Goal: Task Accomplishment & Management: Complete application form

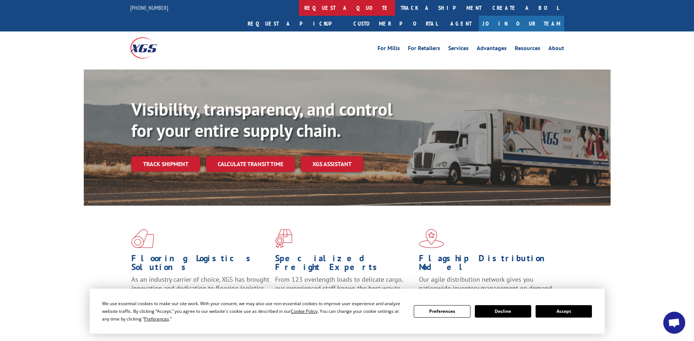
click at [299, 3] on link "request a quote" at bounding box center [347, 8] width 96 height 16
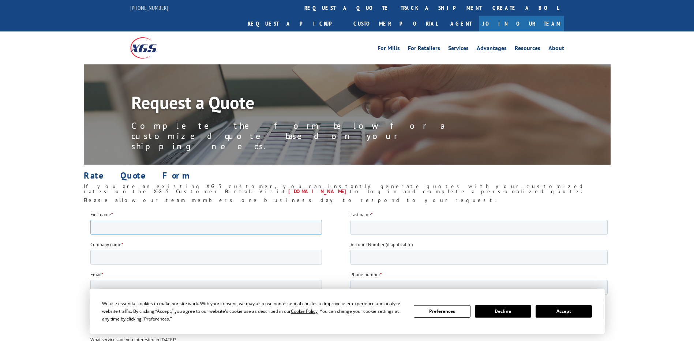
click at [124, 230] on input "First name *" at bounding box center [206, 227] width 232 height 15
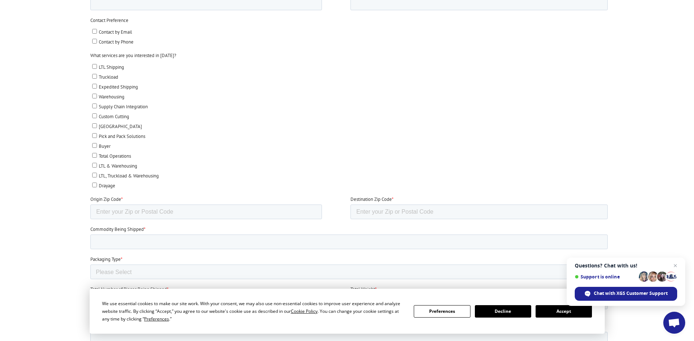
scroll to position [329, 0]
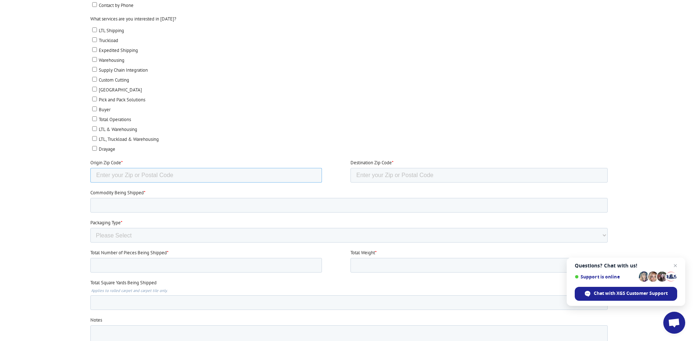
click at [200, 180] on input "Origin Zip Code *" at bounding box center [206, 175] width 232 height 15
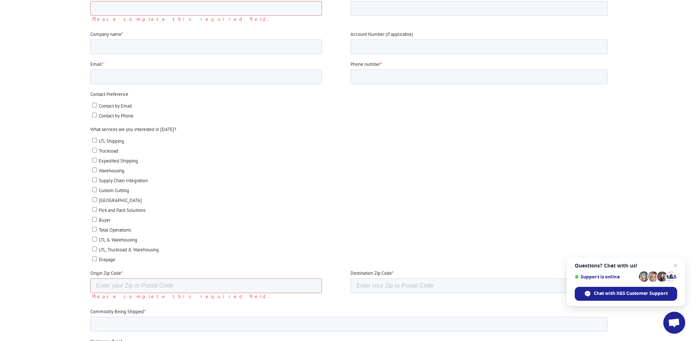
scroll to position [73, 0]
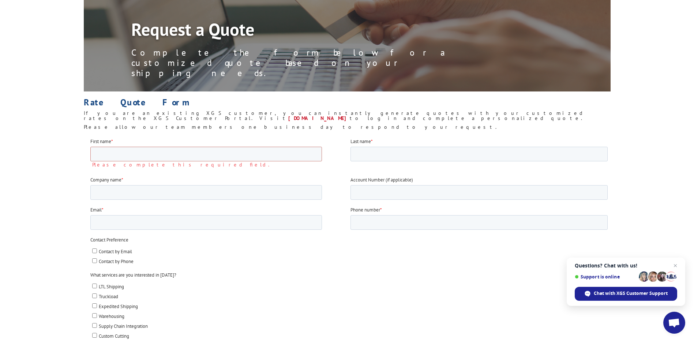
click at [272, 252] on label "Contact by Email" at bounding box center [350, 251] width 516 height 8
click at [97, 252] on input "Contact by Email" at bounding box center [94, 250] width 5 height 5
click at [99, 251] on span "Contact by Email" at bounding box center [114, 251] width 33 height 6
click at [97, 251] on input "Contact by Email" at bounding box center [94, 250] width 5 height 5
checkbox input "false"
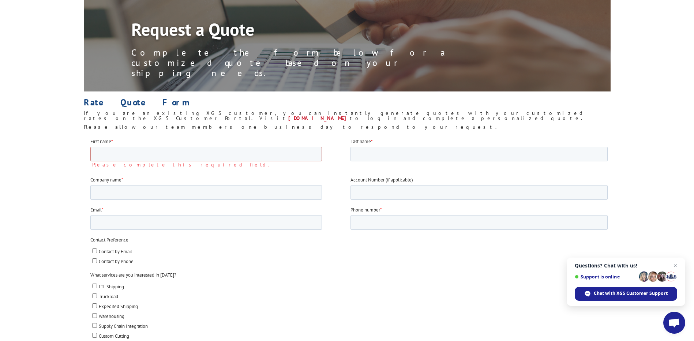
click at [674, 265] on span "Close chat" at bounding box center [675, 265] width 9 height 9
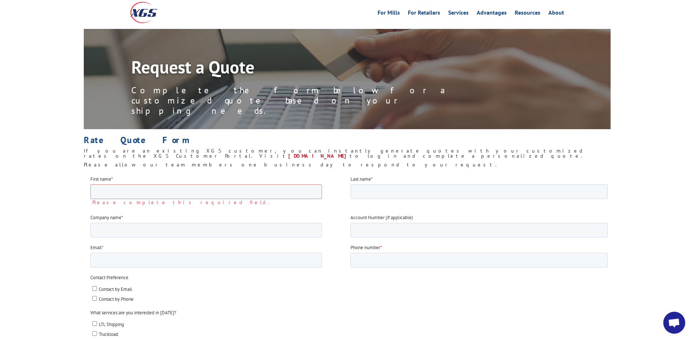
scroll to position [0, 0]
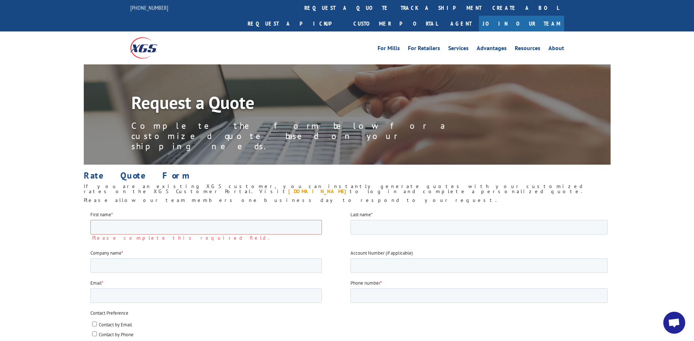
click at [350, 188] on link "my.xgsi.com" at bounding box center [319, 191] width 62 height 7
